Goal: Task Accomplishment & Management: Manage account settings

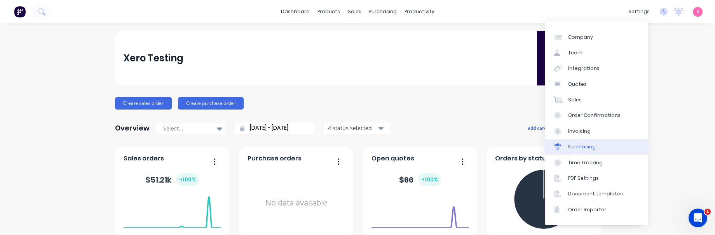
click at [581, 142] on link "Purchasing" at bounding box center [596, 147] width 103 height 16
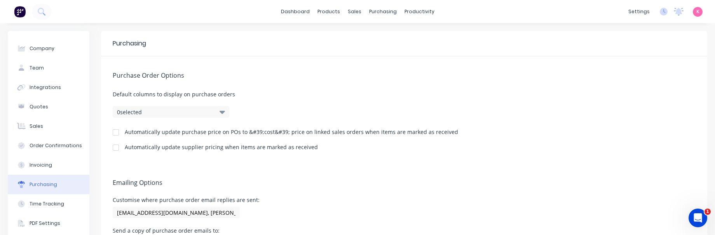
click at [696, 13] on div "K Xero Testing Karmela Administrator Profile Sign out" at bounding box center [698, 12] width 10 height 10
click at [693, 12] on div "K Xero Testing Karmela Administrator Profile Sign out" at bounding box center [698, 12] width 10 height 10
click at [697, 12] on span "K" at bounding box center [698, 11] width 3 height 7
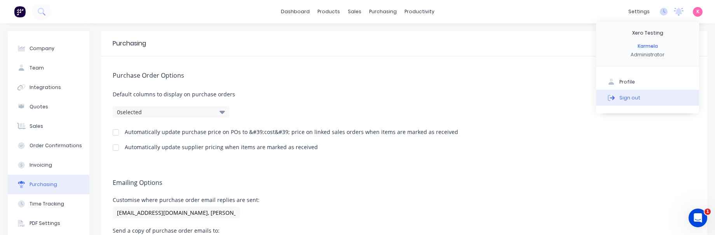
click at [628, 96] on div "Sign out" at bounding box center [630, 97] width 21 height 7
